Goal: Information Seeking & Learning: Check status

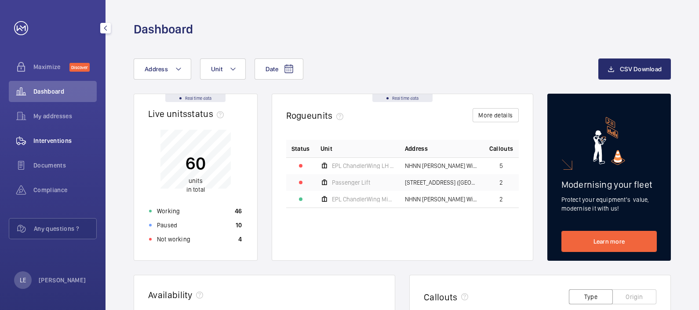
click at [40, 142] on span "Interventions" at bounding box center [64, 140] width 63 height 9
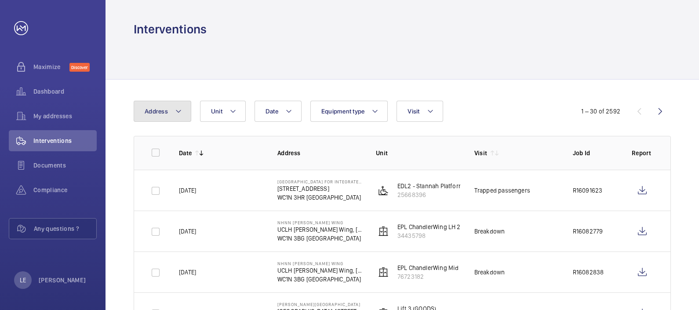
click at [169, 111] on button "Address" at bounding box center [163, 111] width 58 height 21
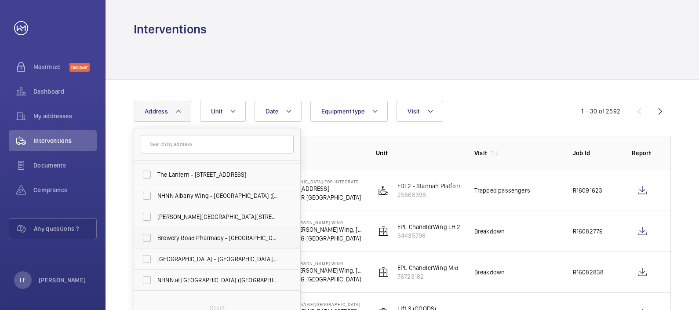
scroll to position [243, 0]
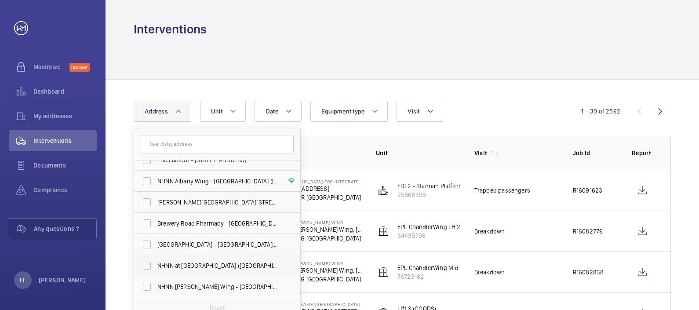
click at [189, 271] on label "NHNN at [GEOGRAPHIC_DATA] ([GEOGRAPHIC_DATA]), [STREET_ADDRESS]" at bounding box center [210, 265] width 153 height 21
click at [156, 271] on input "NHNN at [GEOGRAPHIC_DATA] ([GEOGRAPHIC_DATA]), [STREET_ADDRESS]" at bounding box center [147, 266] width 18 height 18
checkbox input "true"
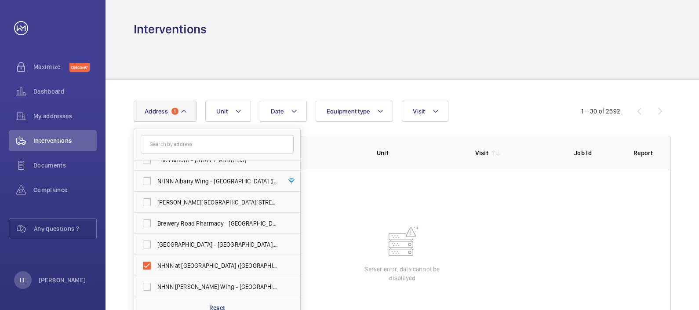
click at [514, 90] on div "Date Address 1 MacMillan Cancer Centre (UCLH) - Huntley Street, LONDON WC1E 6AG…" at bounding box center [403, 219] width 594 height 278
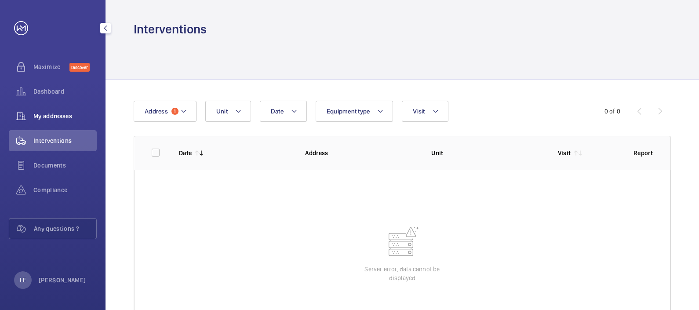
click at [40, 113] on span "My addresses" at bounding box center [64, 116] width 63 height 9
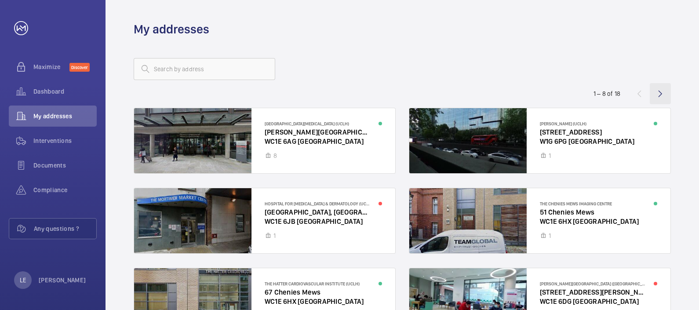
click at [663, 95] on wm-front-icon-button at bounding box center [660, 93] width 21 height 21
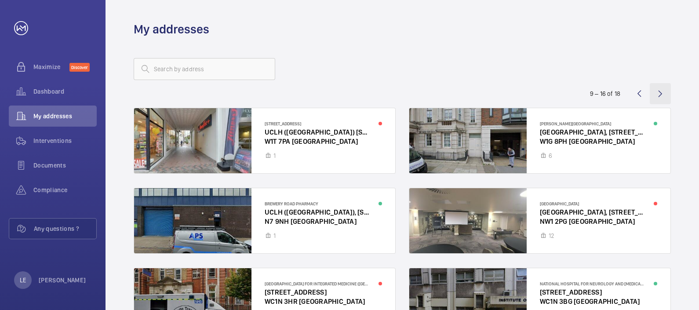
click at [660, 97] on wm-front-icon-button at bounding box center [660, 93] width 21 height 21
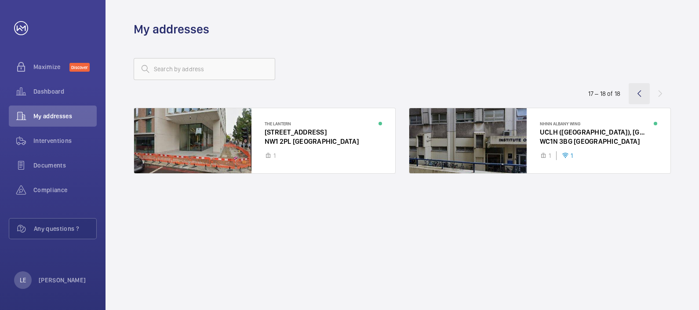
click at [640, 95] on wm-front-icon-button at bounding box center [639, 93] width 21 height 21
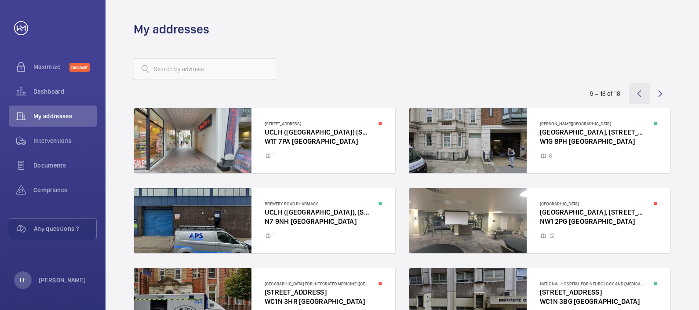
click at [642, 91] on wm-front-icon-button at bounding box center [639, 93] width 21 height 21
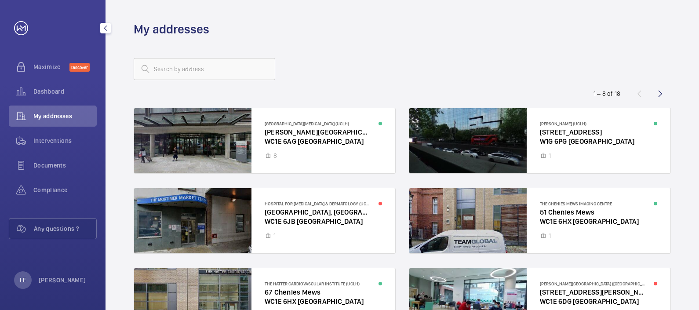
click at [36, 118] on span "My addresses" at bounding box center [64, 116] width 63 height 9
click at [46, 102] on div "Dashboard" at bounding box center [53, 91] width 88 height 21
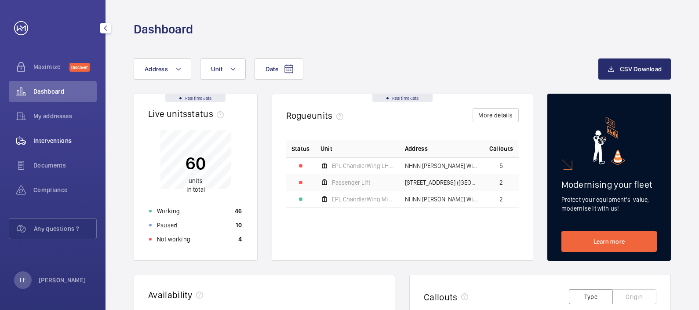
click at [51, 138] on span "Interventions" at bounding box center [64, 140] width 63 height 9
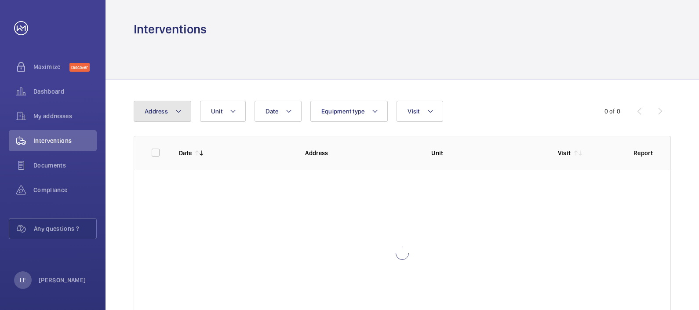
click at [169, 113] on button "Address" at bounding box center [163, 111] width 58 height 21
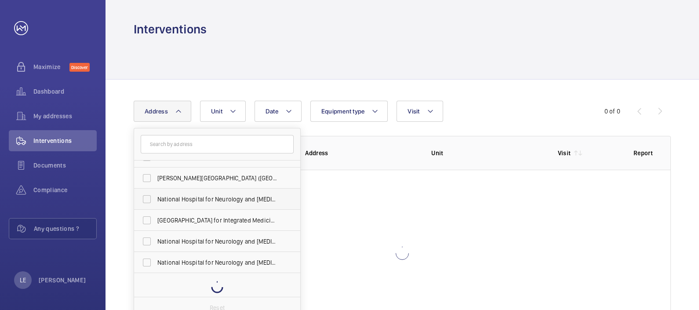
scroll to position [102, 0]
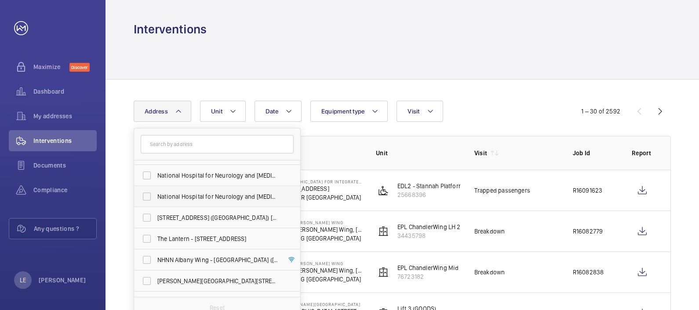
scroll to position [243, 0]
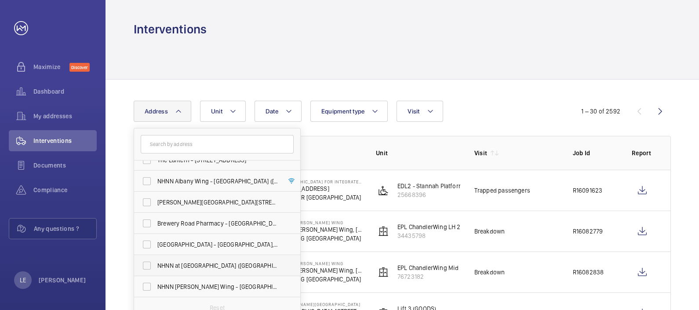
click at [166, 269] on span "NHNN at [GEOGRAPHIC_DATA] ([GEOGRAPHIC_DATA]), [STREET_ADDRESS]" at bounding box center [217, 265] width 121 height 9
click at [156, 269] on input "NHNN at [GEOGRAPHIC_DATA] ([GEOGRAPHIC_DATA]), [STREET_ADDRESS]" at bounding box center [147, 266] width 18 height 18
checkbox input "true"
